Goal: Check status

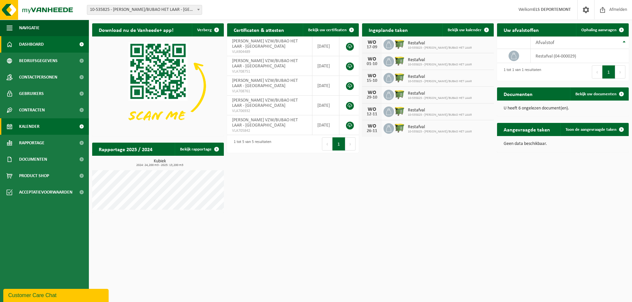
click at [39, 124] on span "Kalender" at bounding box center [29, 126] width 20 height 16
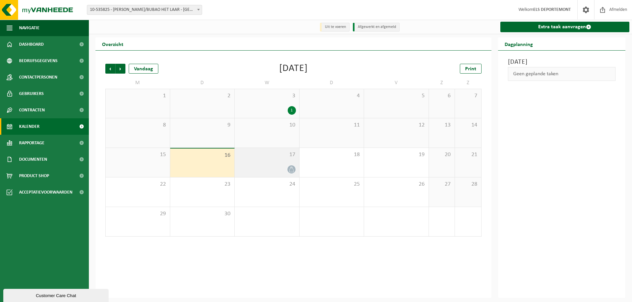
click at [257, 166] on div at bounding box center [267, 169] width 58 height 9
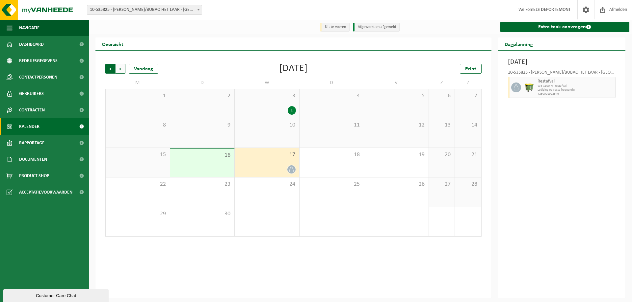
click at [120, 70] on span "Volgende" at bounding box center [120, 69] width 10 height 10
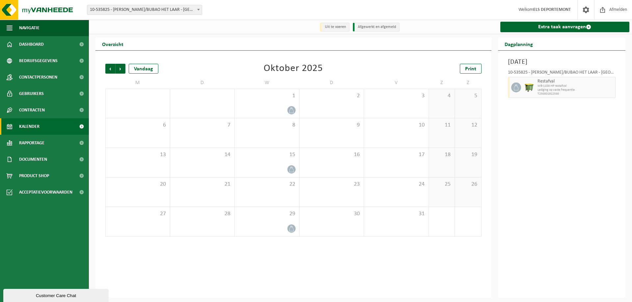
click at [120, 70] on span "Volgende" at bounding box center [120, 69] width 10 height 10
click at [109, 70] on span "Vorige" at bounding box center [110, 69] width 10 height 10
click at [120, 68] on span "Volgende" at bounding box center [120, 69] width 10 height 10
